Goal: Task Accomplishment & Management: Manage account settings

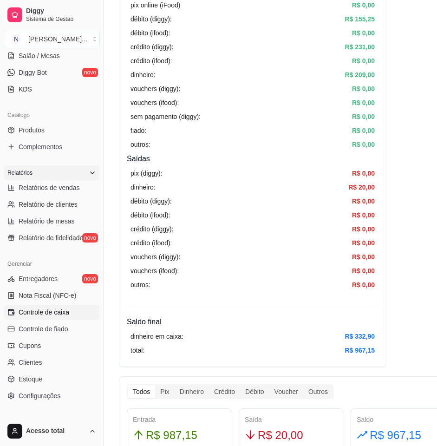
scroll to position [116, 0]
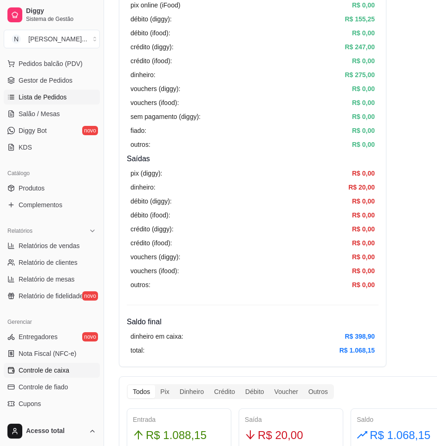
click at [44, 99] on span "Lista de Pedidos" at bounding box center [43, 96] width 48 height 9
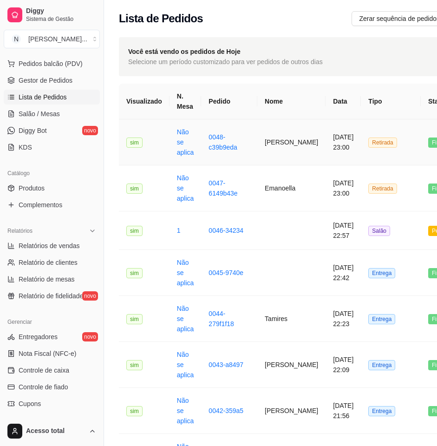
click at [265, 147] on td "victor hugo" at bounding box center [291, 142] width 68 height 46
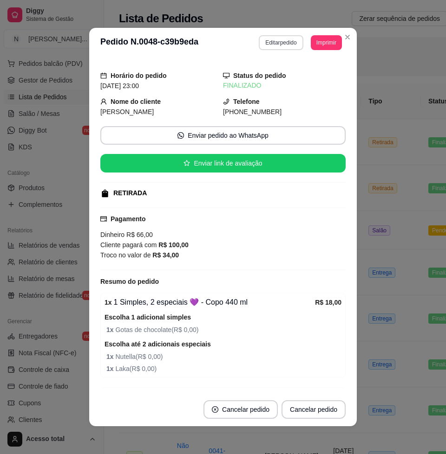
click at [274, 41] on button "Editar pedido" at bounding box center [281, 42] width 44 height 15
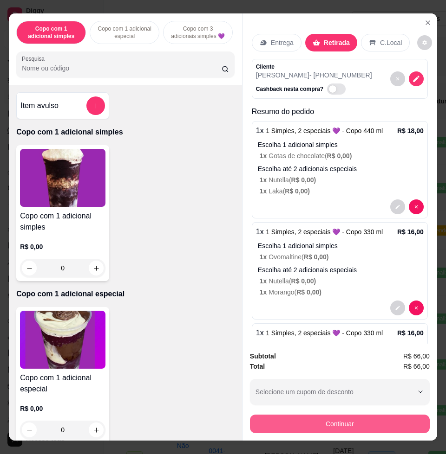
click at [307, 415] on button "Continuar" at bounding box center [340, 424] width 180 height 19
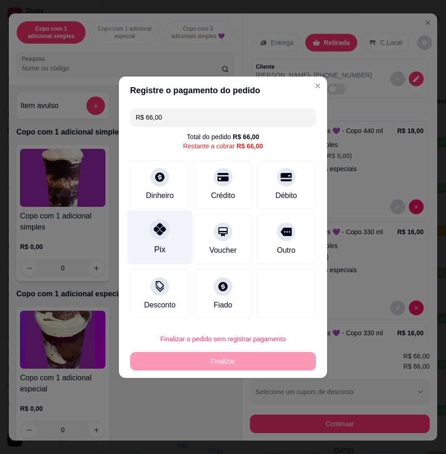
click at [161, 240] on div "Pix" at bounding box center [159, 237] width 65 height 54
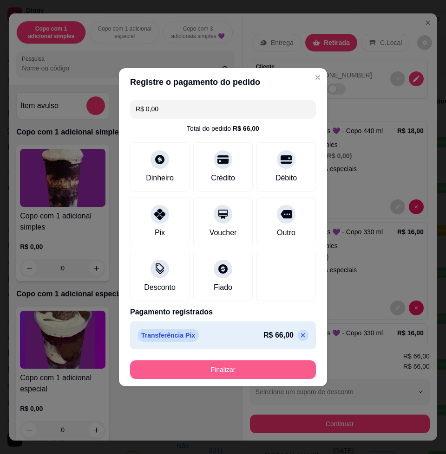
click at [225, 369] on button "Finalizar" at bounding box center [223, 370] width 186 height 19
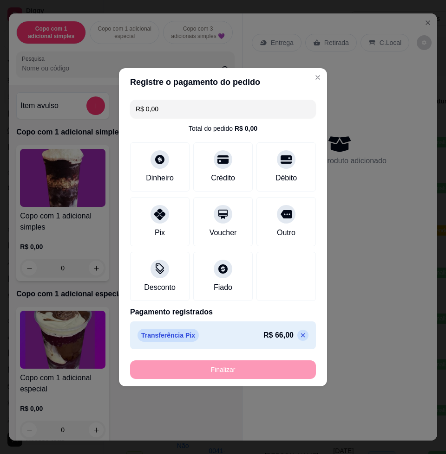
type input "-R$ 66,00"
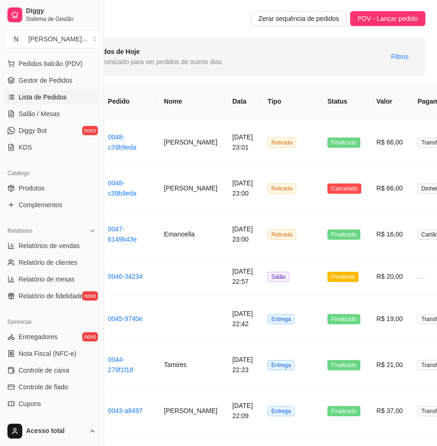
scroll to position [0, 104]
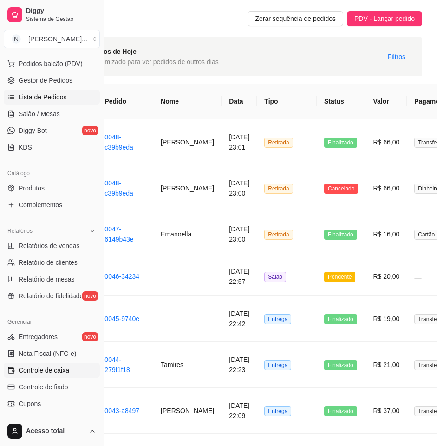
click at [45, 373] on span "Controle de caixa" at bounding box center [44, 369] width 51 height 9
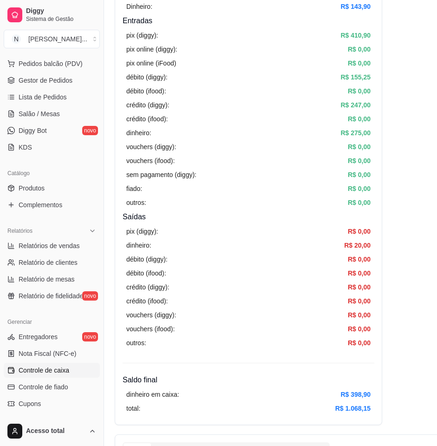
scroll to position [174, 4]
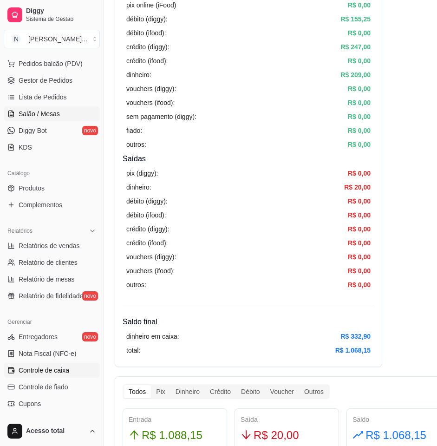
click at [32, 110] on span "Salão / Mesas" at bounding box center [39, 113] width 41 height 9
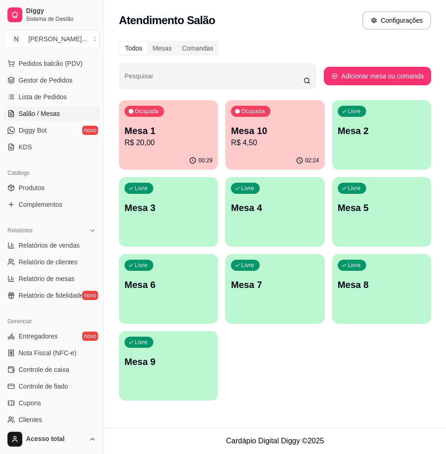
click at [188, 143] on p "R$ 20,00" at bounding box center [168, 142] width 88 height 11
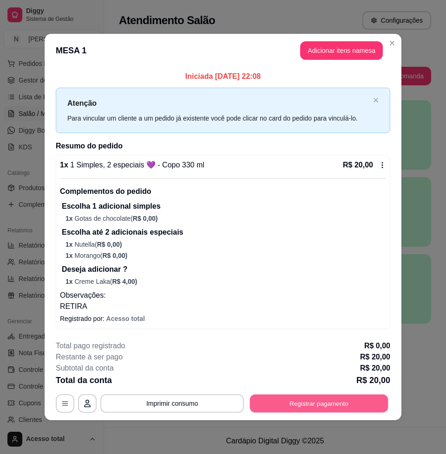
click at [318, 400] on button "Registrar pagamento" at bounding box center [319, 404] width 138 height 18
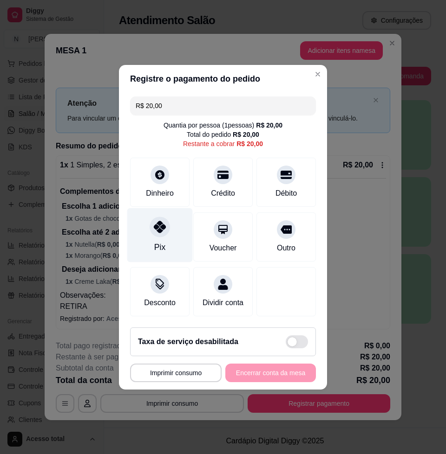
click at [160, 232] on div "Pix" at bounding box center [159, 235] width 65 height 54
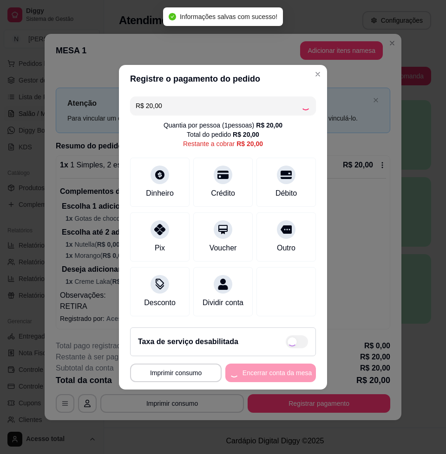
type input "R$ 0,00"
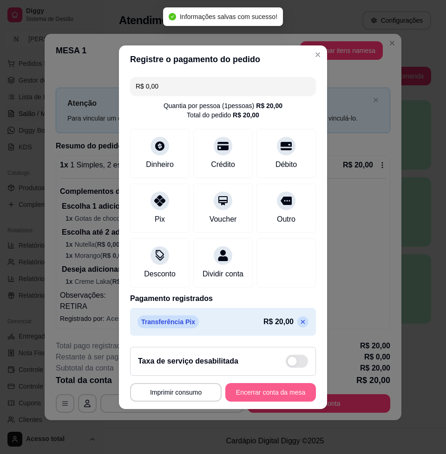
click at [263, 393] on button "Encerrar conta da mesa" at bounding box center [270, 392] width 91 height 19
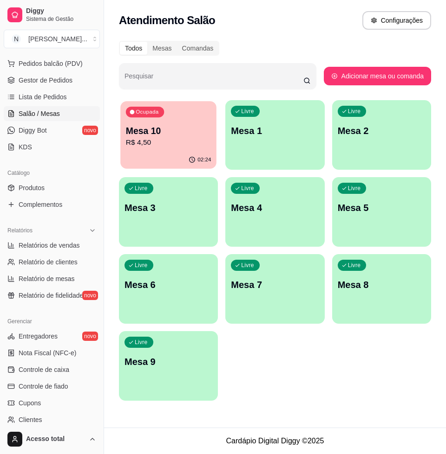
click at [154, 142] on p "R$ 4,50" at bounding box center [168, 142] width 85 height 11
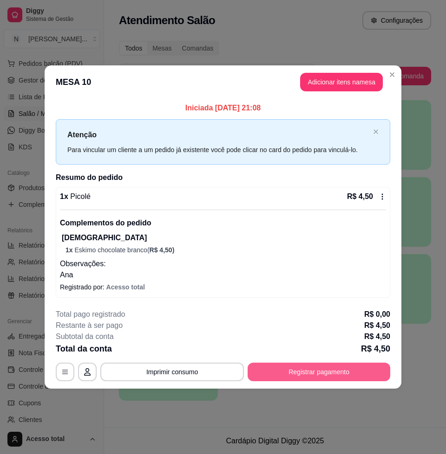
click at [300, 376] on button "Registrar pagamento" at bounding box center [318, 372] width 143 height 19
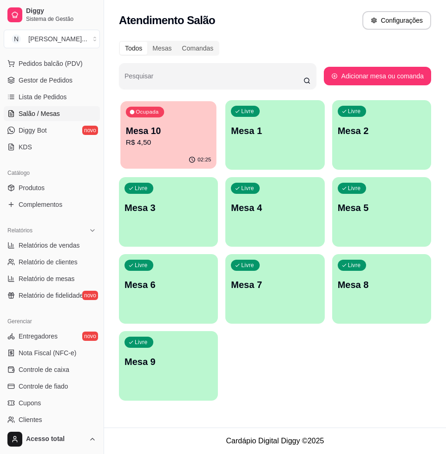
click at [199, 146] on p "R$ 4,50" at bounding box center [168, 142] width 85 height 11
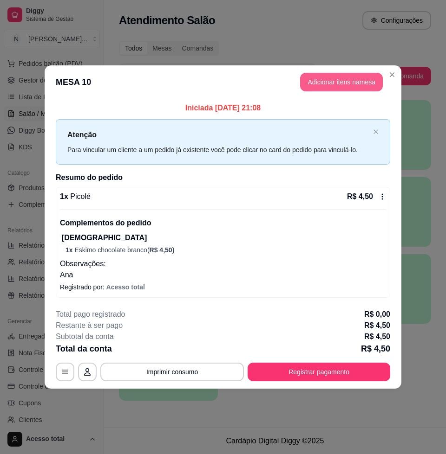
click at [357, 83] on button "Adicionar itens na mesa" at bounding box center [341, 82] width 83 height 19
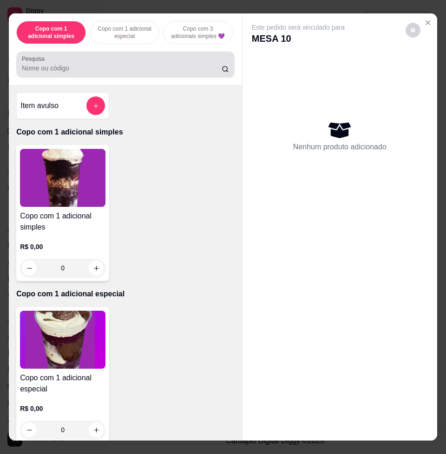
click at [123, 73] on input "Pesquisa" at bounding box center [122, 68] width 200 height 9
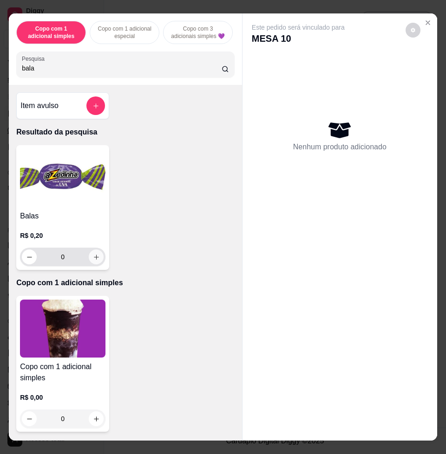
type input "bala"
click at [94, 258] on icon "increase-product-quantity" at bounding box center [96, 257] width 7 height 7
type input "1"
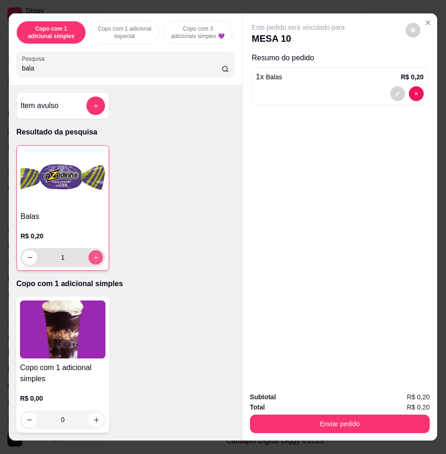
click at [94, 258] on icon "increase-product-quantity" at bounding box center [95, 257] width 7 height 7
type input "2"
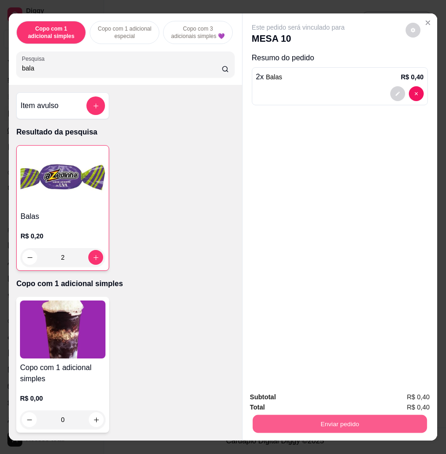
click at [291, 415] on button "Enviar pedido" at bounding box center [340, 424] width 174 height 18
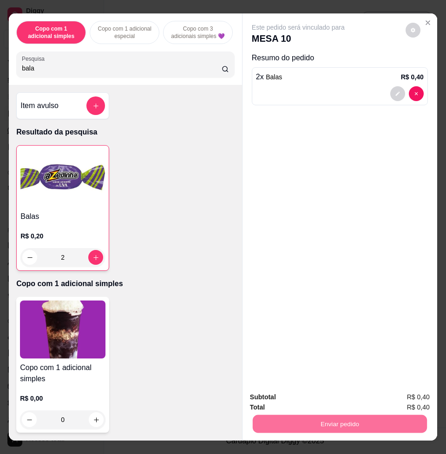
click at [303, 393] on button "Não registrar e enviar pedido" at bounding box center [308, 397] width 97 height 18
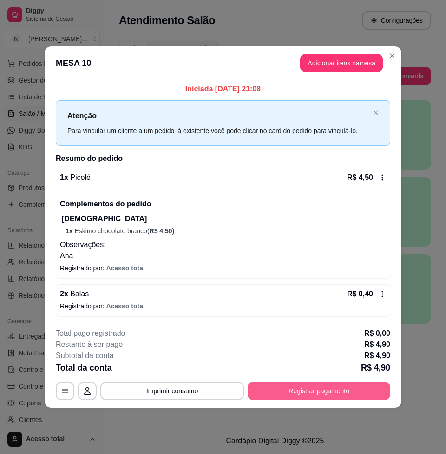
click at [325, 394] on button "Registrar pagamento" at bounding box center [318, 391] width 143 height 19
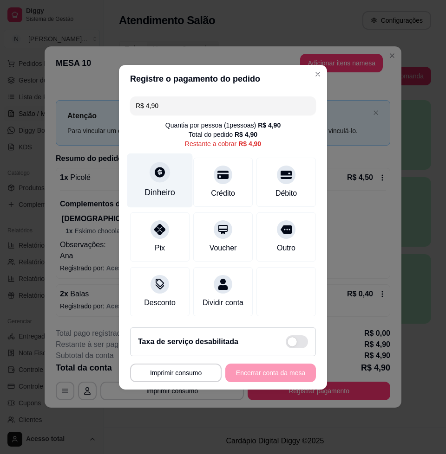
click at [170, 176] on div "Dinheiro" at bounding box center [159, 180] width 65 height 54
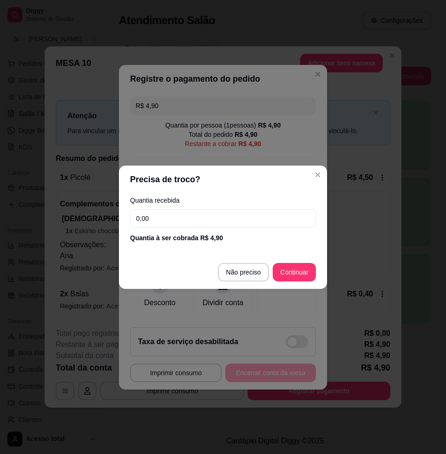
click at [183, 218] on input "0,00" at bounding box center [223, 218] width 186 height 19
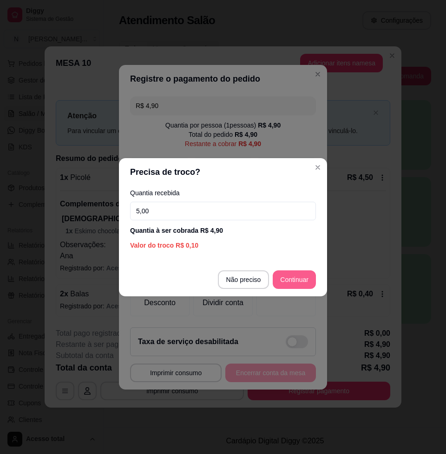
type input "5,00"
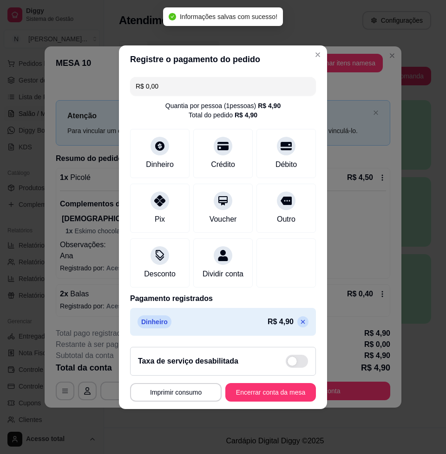
type input "R$ 0,00"
click at [275, 395] on button "Encerrar conta da mesa" at bounding box center [271, 392] width 88 height 18
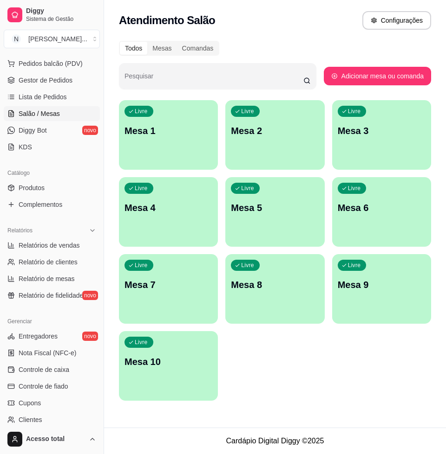
click at [62, 377] on ul "Entregadores novo Nota Fiscal (NFC-e) Controle de caixa Controle de fiado Cupon…" at bounding box center [52, 395] width 96 height 132
click at [66, 371] on span "Controle de caixa" at bounding box center [44, 369] width 51 height 9
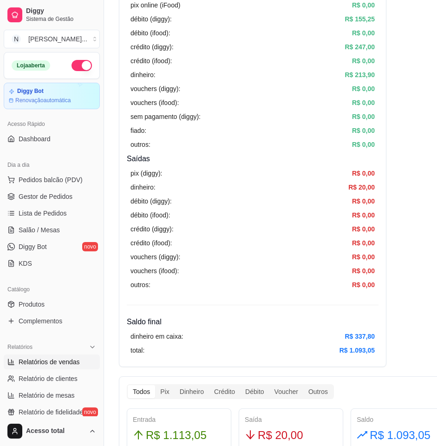
click at [62, 364] on span "Relatórios de vendas" at bounding box center [49, 361] width 61 height 9
select select "ALL"
select select "0"
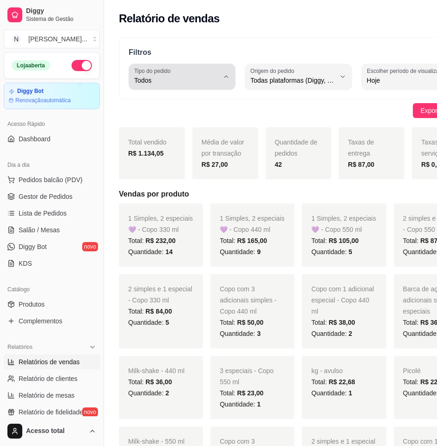
click at [197, 72] on div "Todos" at bounding box center [176, 76] width 84 height 19
click at [168, 118] on span "Entrega" at bounding box center [176, 117] width 76 height 9
type input "DELIVERY"
select select "DELIVERY"
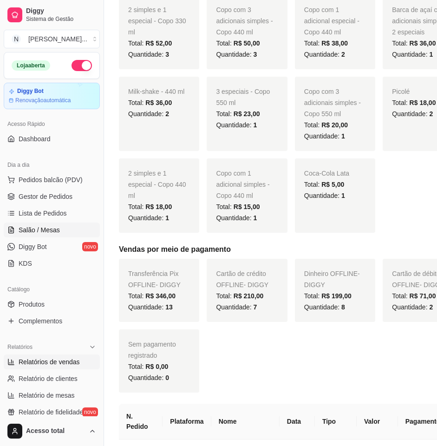
click at [54, 232] on span "Salão / Mesas" at bounding box center [39, 229] width 41 height 9
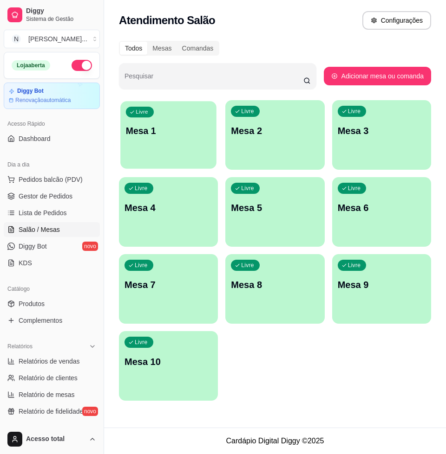
click at [144, 149] on div "Livre Mesa 1" at bounding box center [168, 129] width 96 height 57
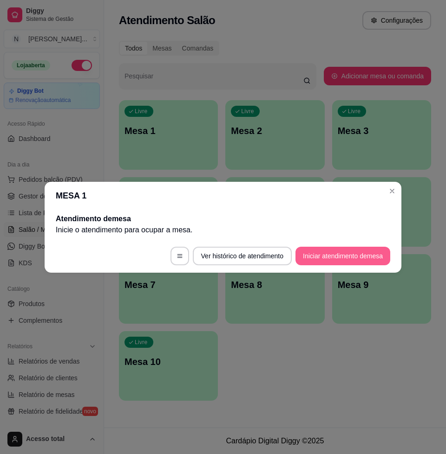
click at [325, 255] on button "Iniciar atendimento de mesa" at bounding box center [342, 256] width 95 height 19
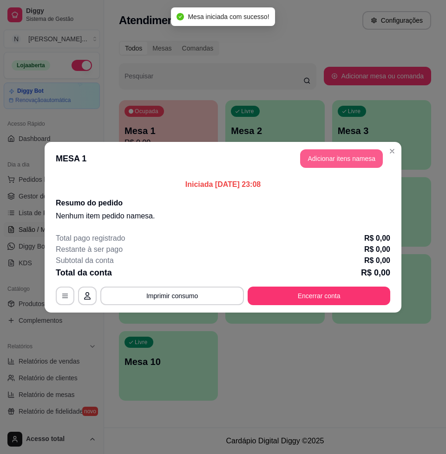
click at [331, 150] on button "Adicionar itens na mesa" at bounding box center [341, 158] width 83 height 19
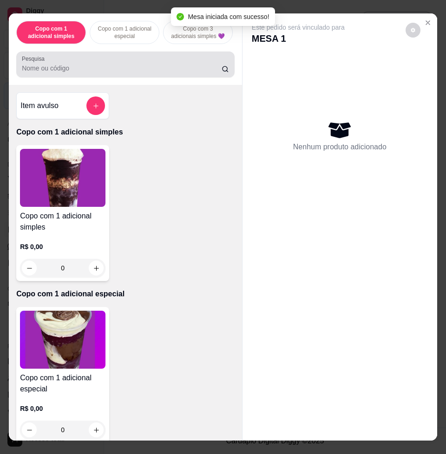
click at [157, 71] on input "Pesquisa" at bounding box center [122, 68] width 200 height 9
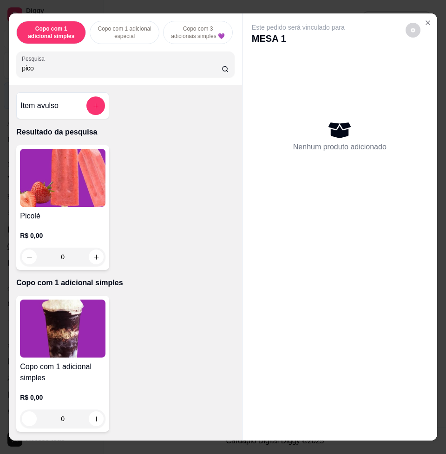
type input "pico"
click at [20, 189] on img at bounding box center [62, 178] width 85 height 58
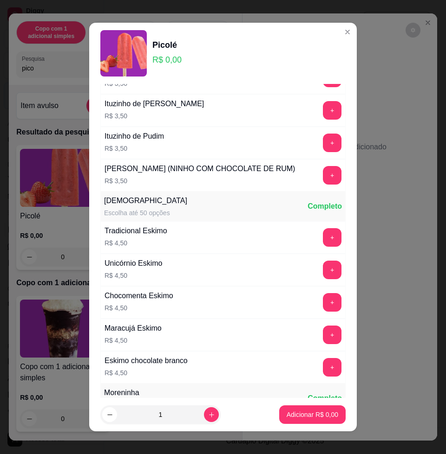
scroll to position [1045, 0]
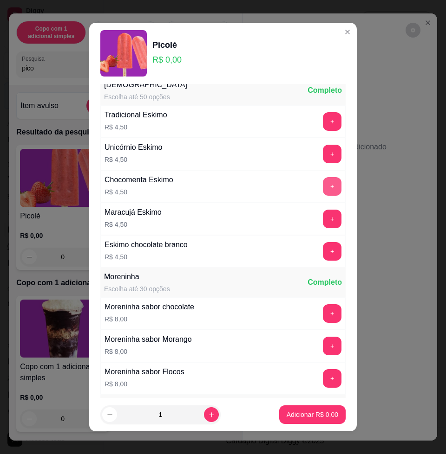
click at [323, 196] on button "+" at bounding box center [332, 186] width 19 height 19
click at [286, 412] on p "Adicionar R$ 4,50" at bounding box center [312, 414] width 52 height 9
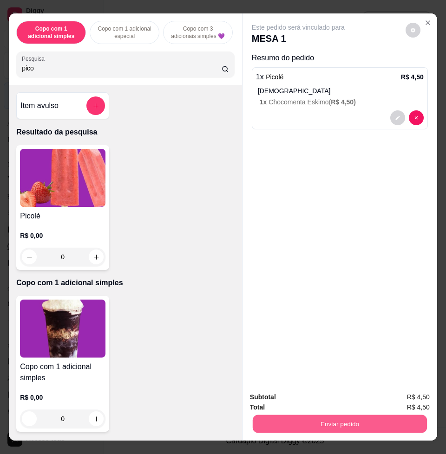
click at [279, 416] on button "Enviar pedido" at bounding box center [340, 424] width 174 height 18
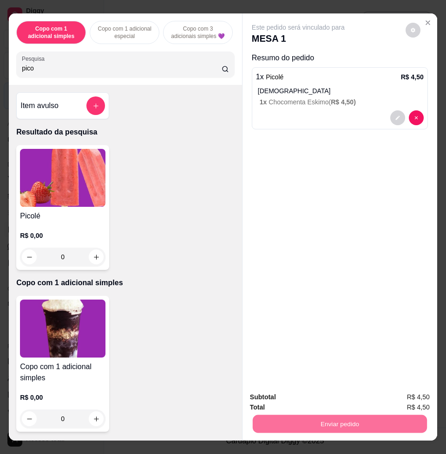
click at [272, 391] on button "Não registrar e enviar pedido" at bounding box center [308, 397] width 97 height 18
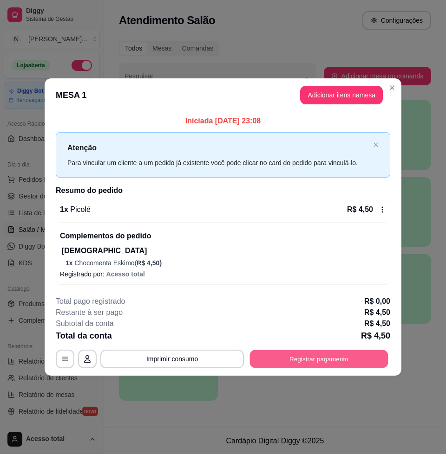
click at [343, 359] on button "Registrar pagamento" at bounding box center [319, 359] width 138 height 18
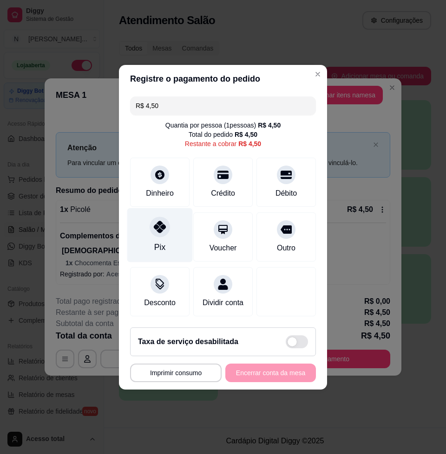
click at [154, 225] on icon at bounding box center [160, 227] width 12 height 12
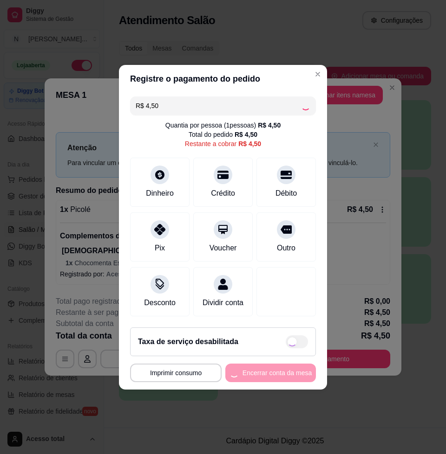
type input "R$ 0,00"
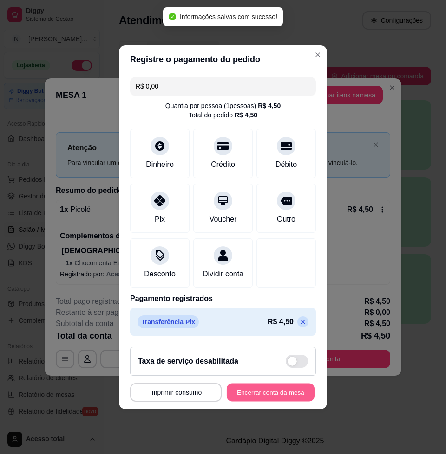
click at [266, 394] on button "Encerrar conta da mesa" at bounding box center [271, 392] width 88 height 18
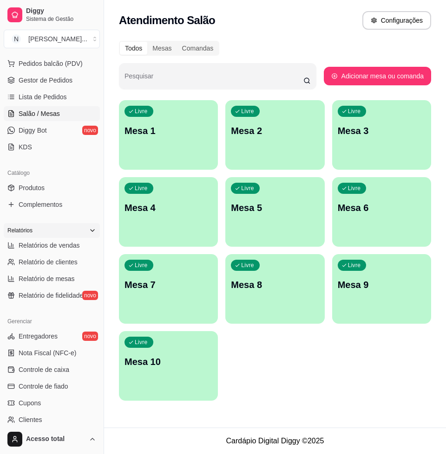
scroll to position [174, 0]
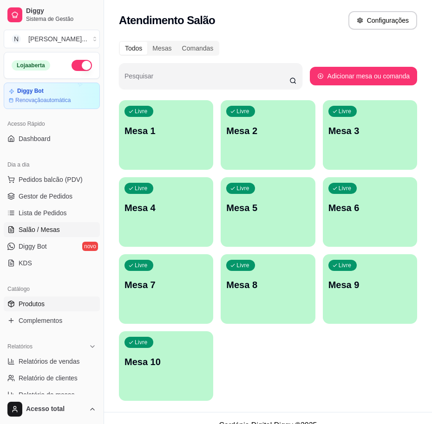
scroll to position [116, 0]
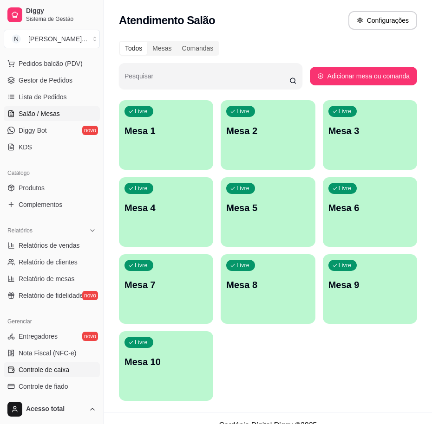
click at [57, 367] on span "Controle de caixa" at bounding box center [44, 369] width 51 height 9
